Goal: Task Accomplishment & Management: Manage account settings

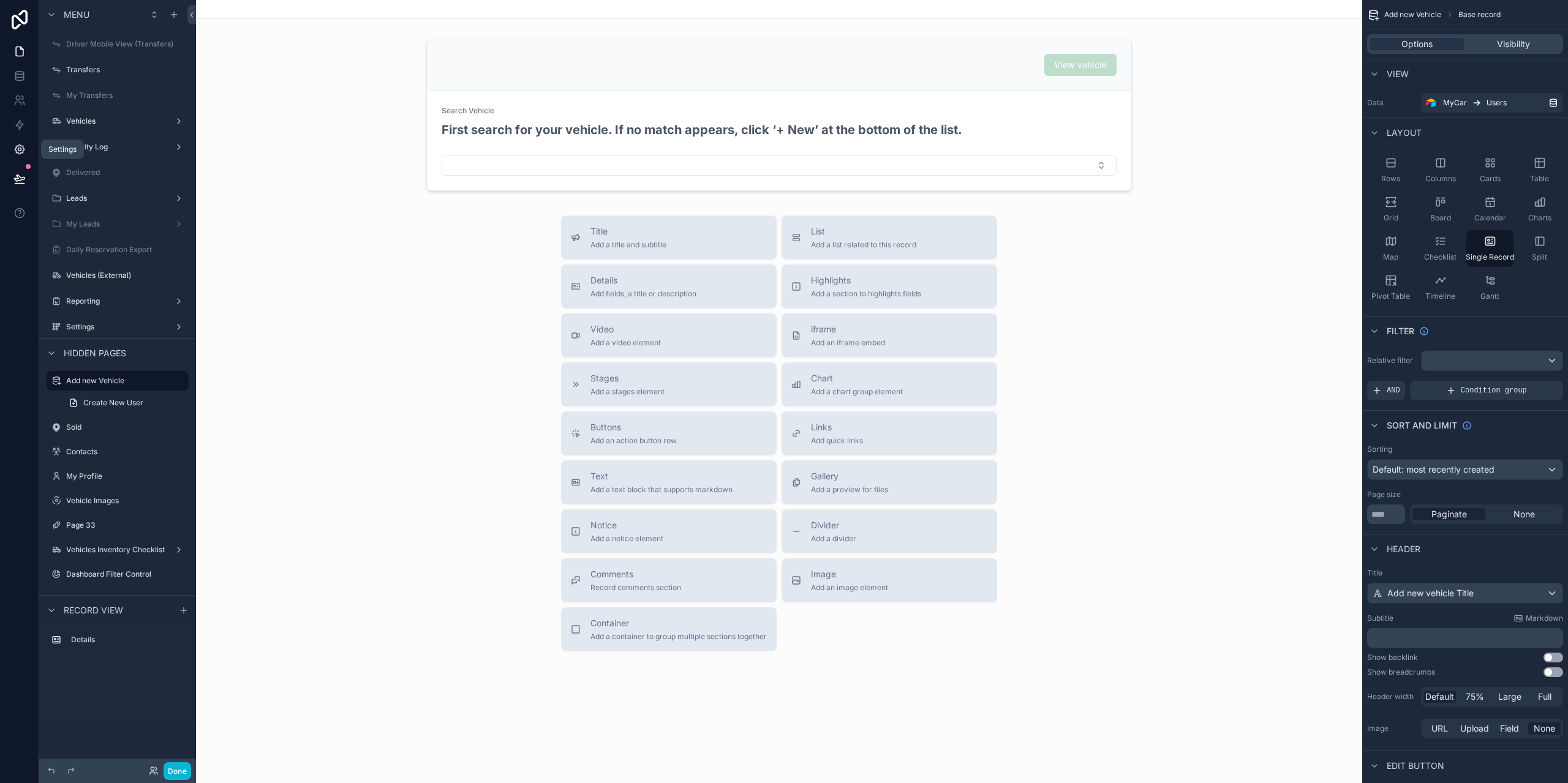
click at [22, 154] on icon at bounding box center [20, 149] width 12 height 12
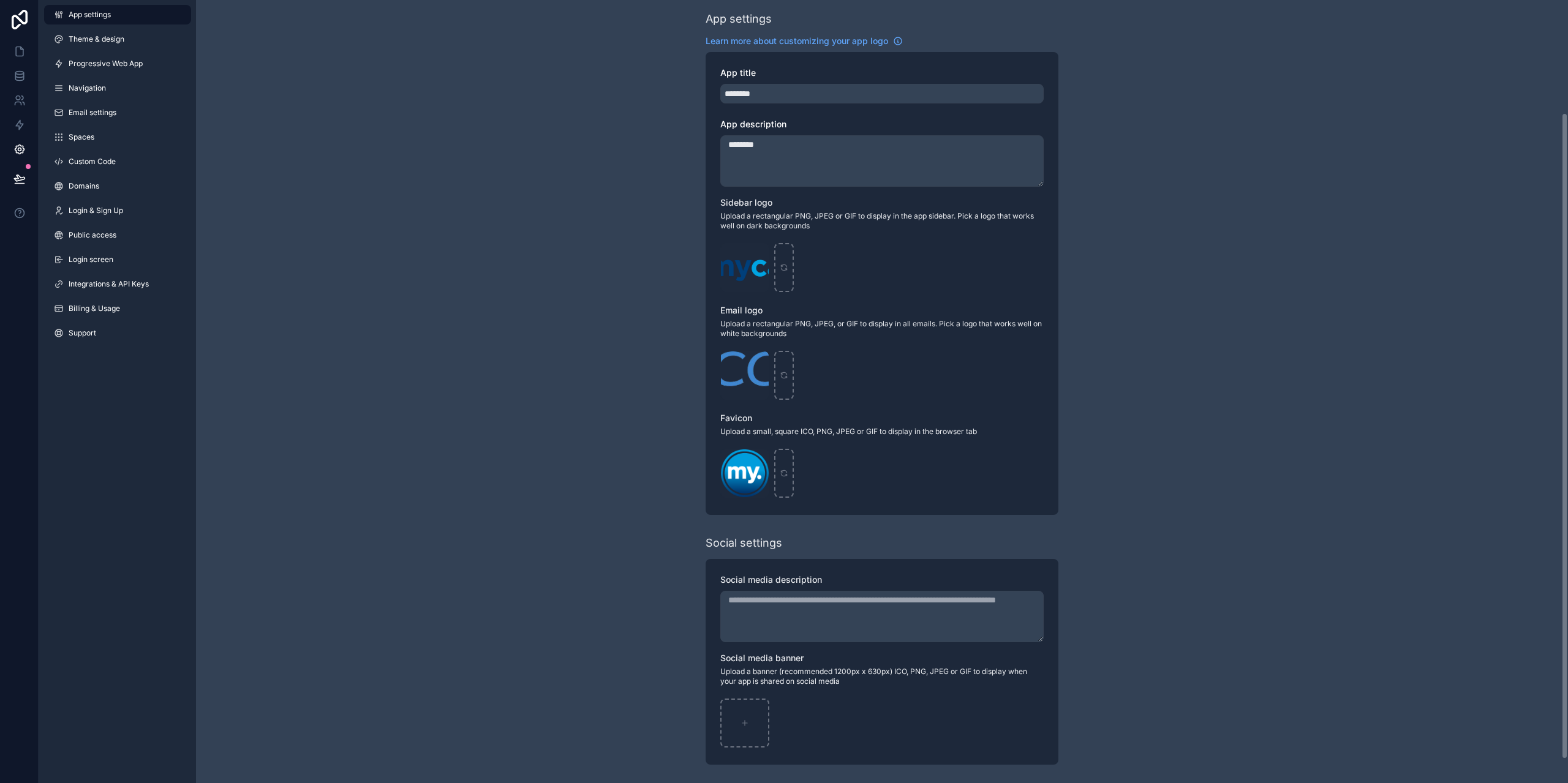
scroll to position [165, 0]
click at [106, 30] on link "Theme & design" at bounding box center [117, 39] width 147 height 20
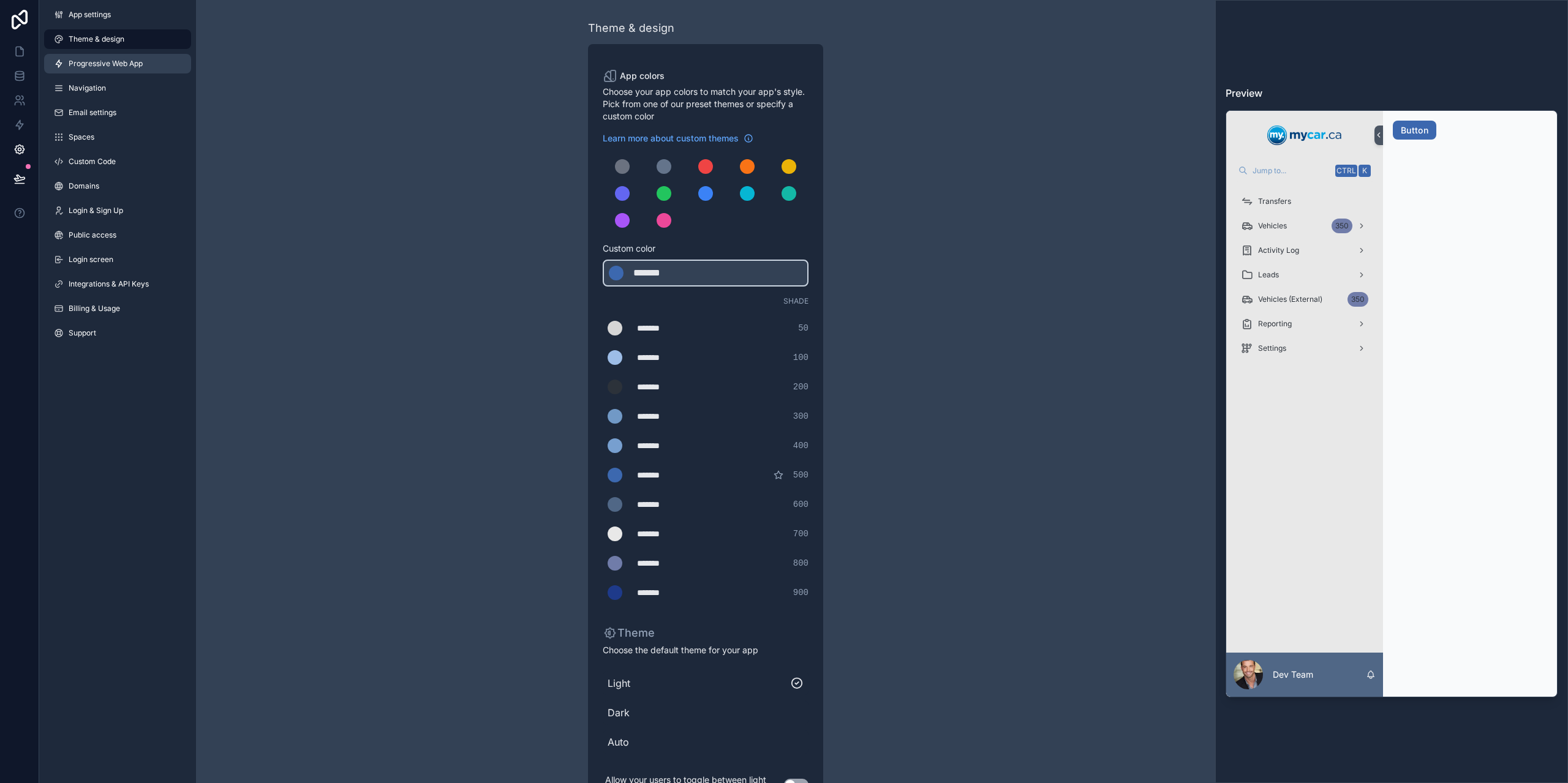
click at [139, 59] on span "Progressive Web App" at bounding box center [106, 63] width 74 height 10
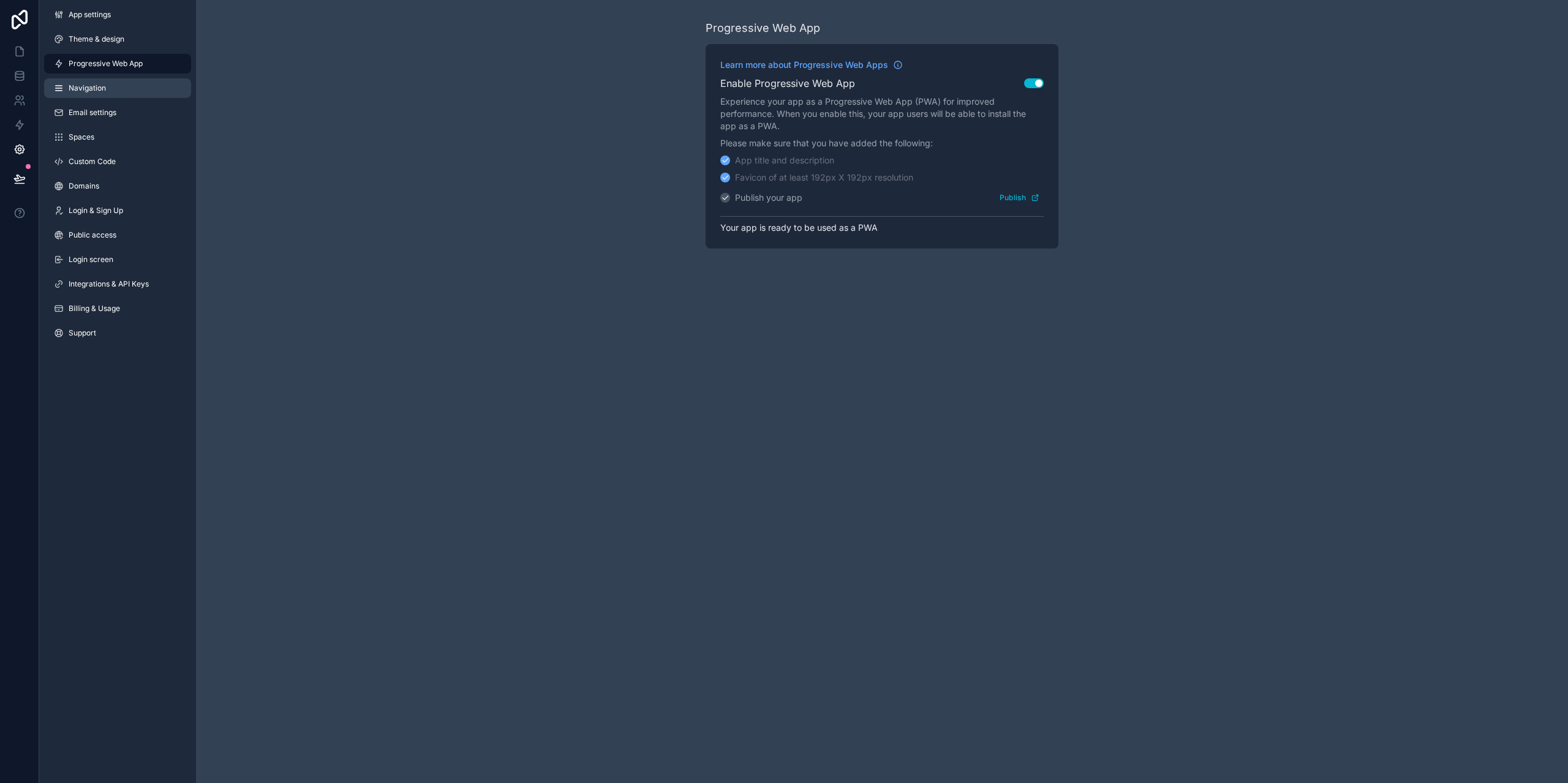
click at [148, 84] on link "Navigation" at bounding box center [117, 88] width 147 height 20
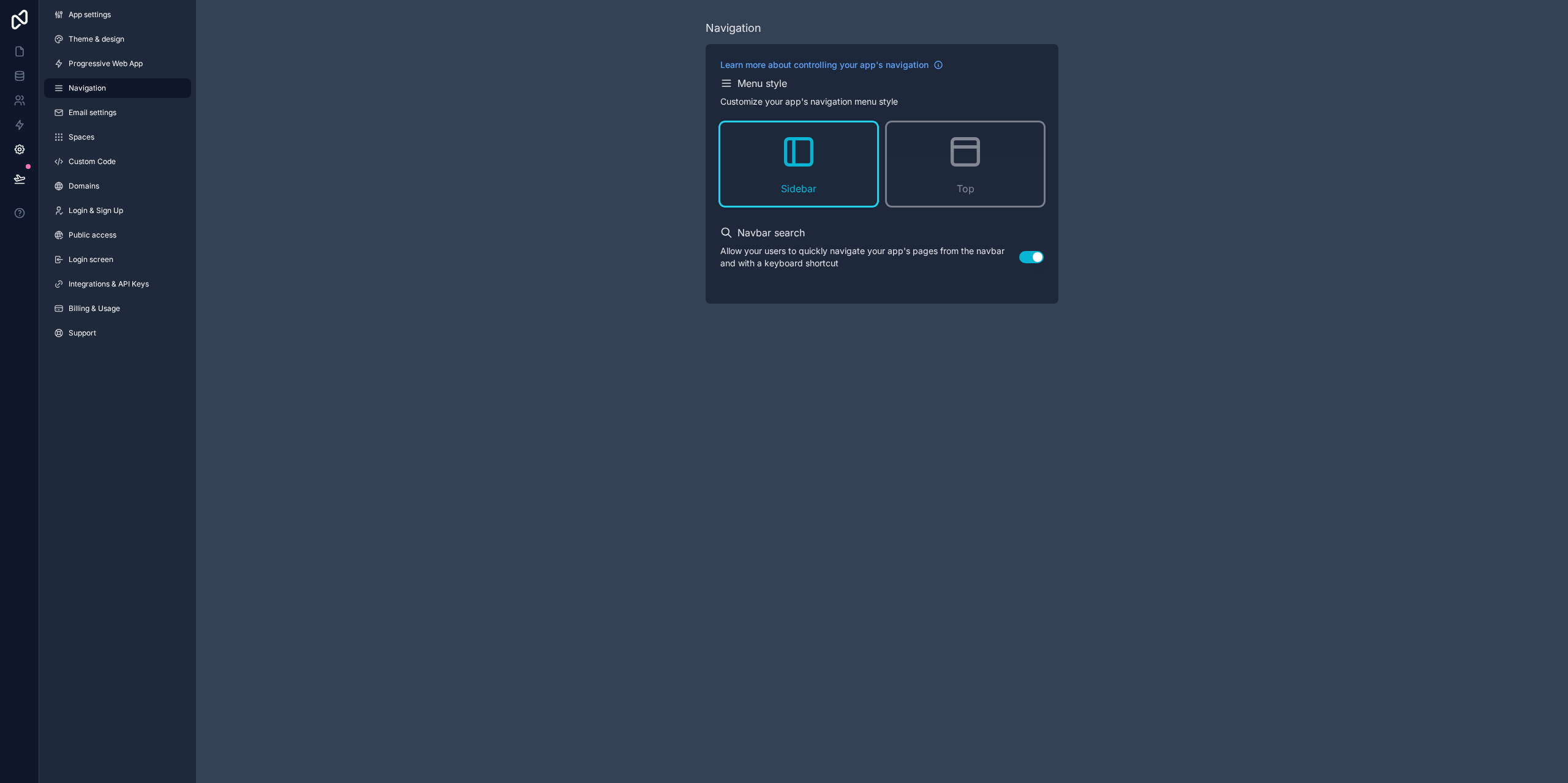
click at [137, 126] on div "App settings Theme & design Progressive Web App Navigation Email settings Space…" at bounding box center [117, 176] width 157 height 353
click at [124, 116] on link "Email settings" at bounding box center [117, 112] width 147 height 20
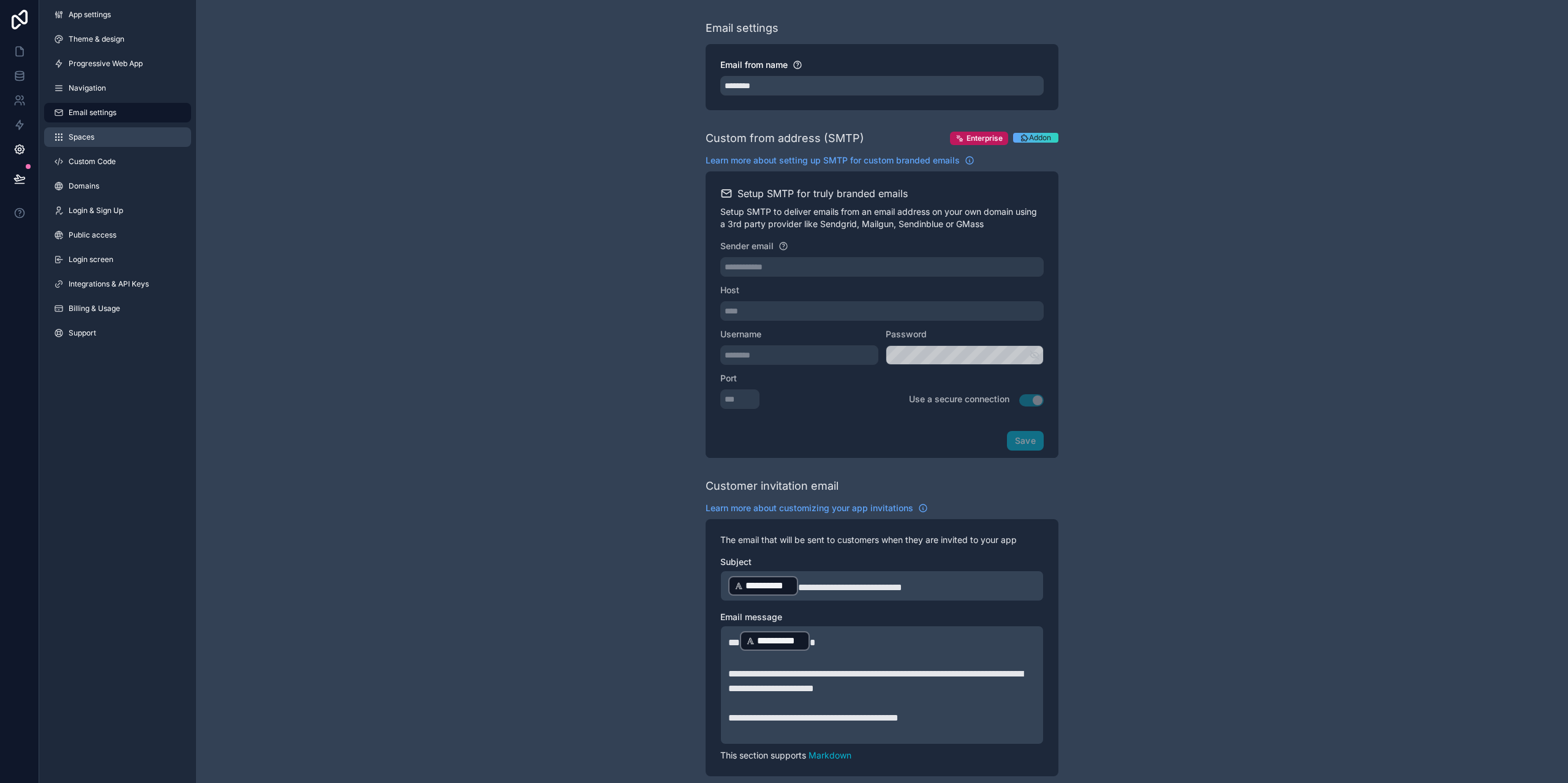
click at [105, 131] on link "Spaces" at bounding box center [117, 137] width 147 height 20
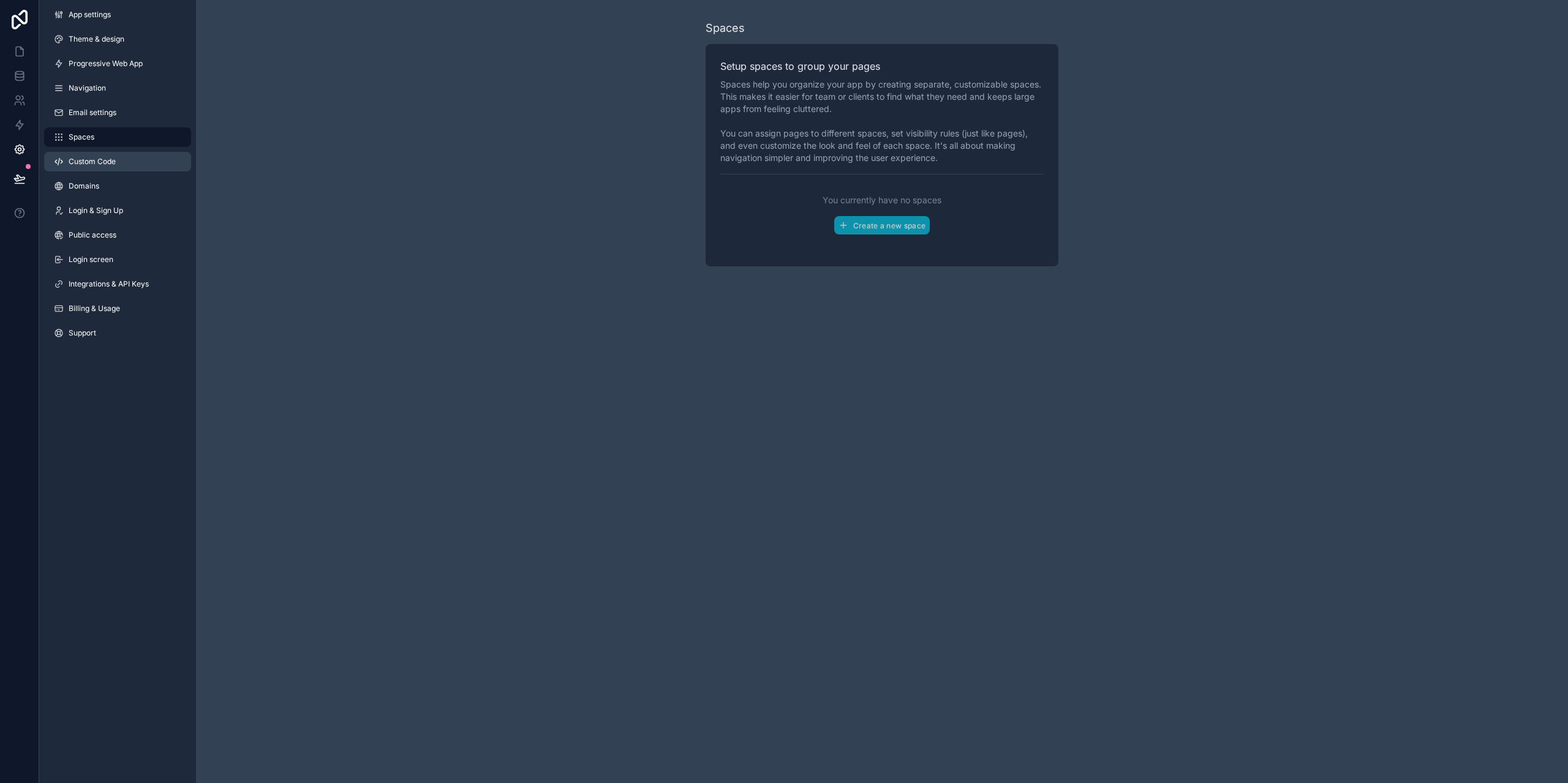
click at [119, 170] on link "Custom Code" at bounding box center [117, 162] width 147 height 20
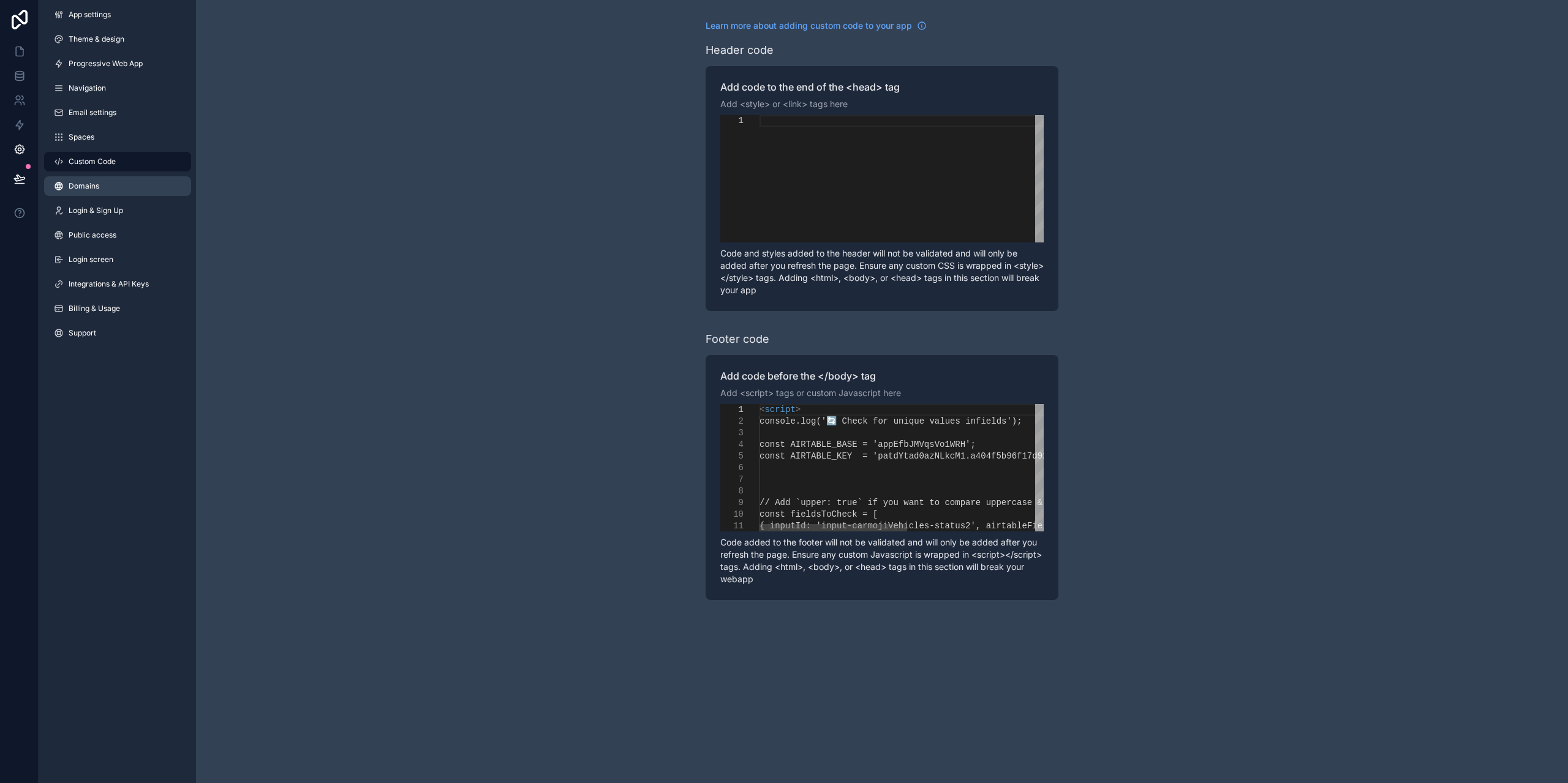
click at [121, 187] on link "Domains" at bounding box center [117, 186] width 147 height 20
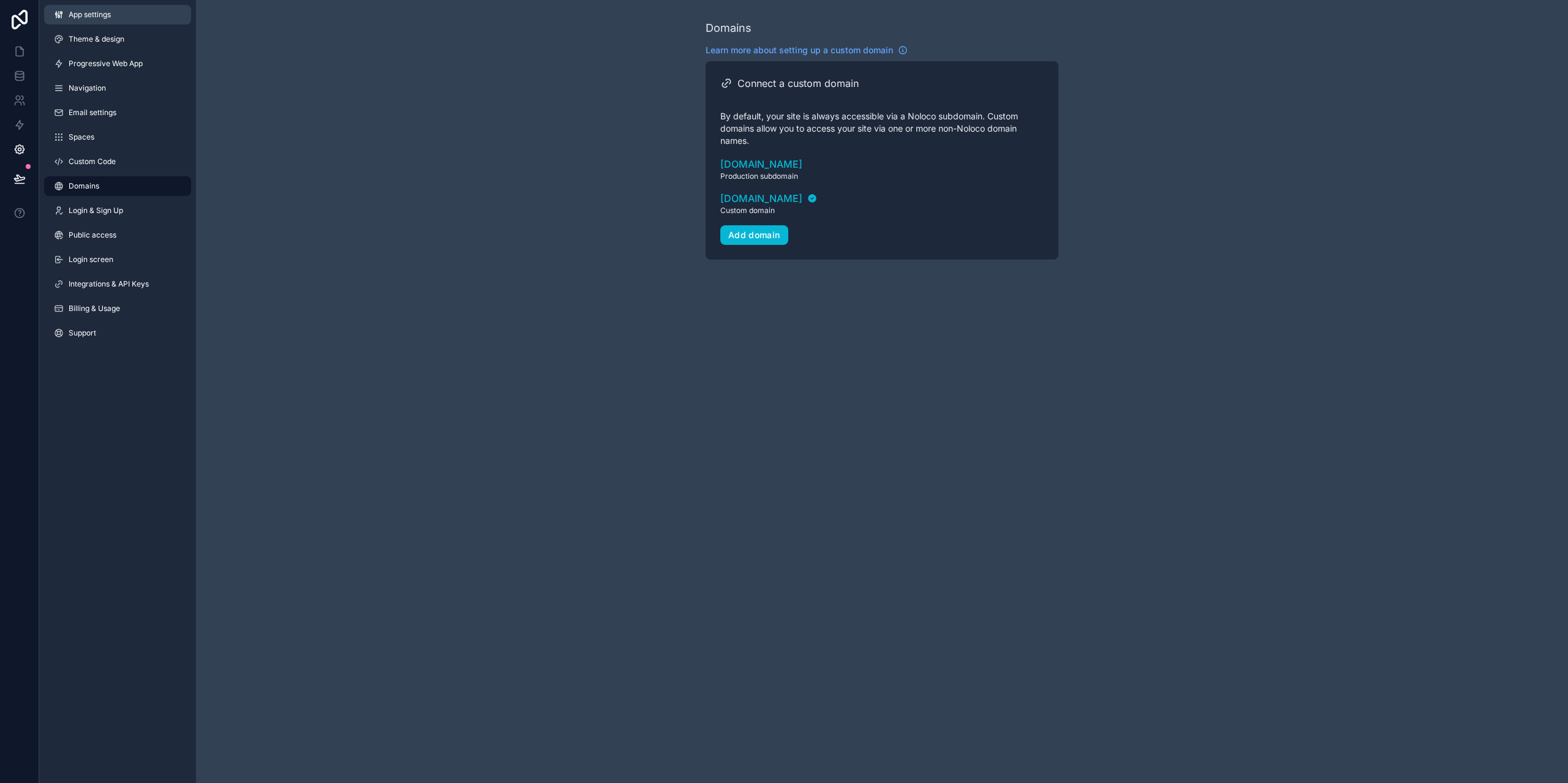
click at [106, 10] on span "App settings" at bounding box center [90, 15] width 42 height 10
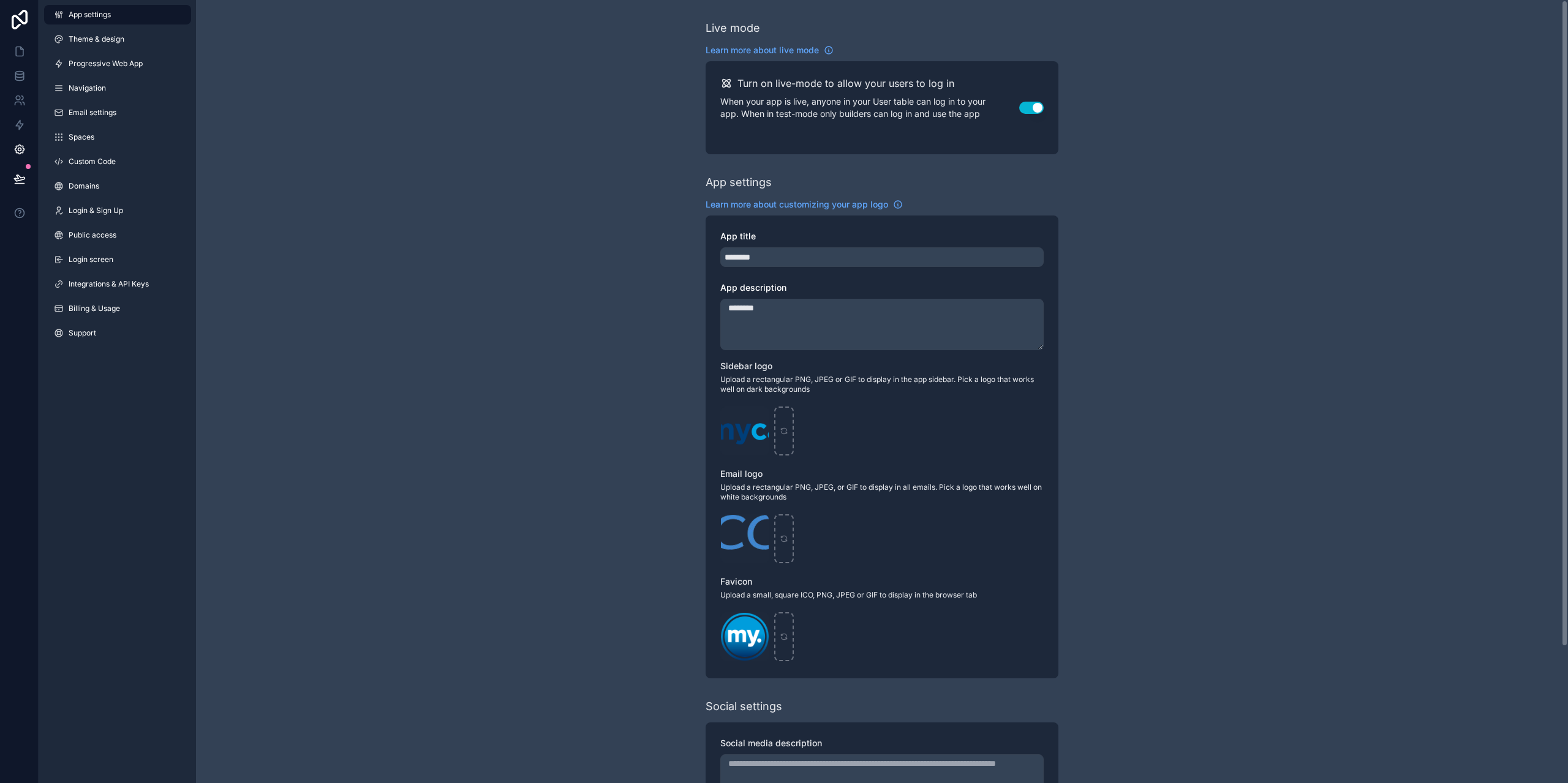
click at [622, 98] on div "Live mode Learn more about live mode Turn on live-mode to allow your users to l…" at bounding box center [882, 474] width 1372 height 948
